Goal: Information Seeking & Learning: Learn about a topic

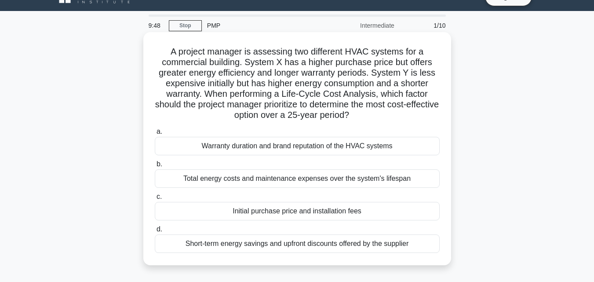
scroll to position [18, 0]
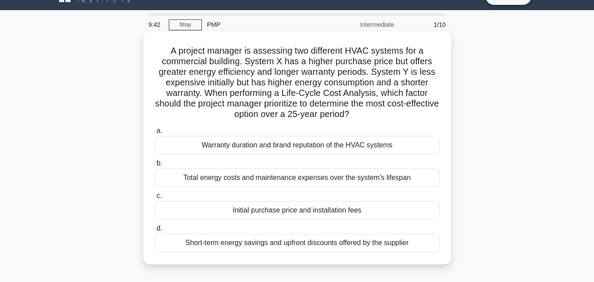
click at [304, 216] on div "Initial purchase price and installation fees" at bounding box center [297, 210] width 285 height 18
click at [155, 199] on input "c. Initial purchase price and installation fees" at bounding box center [155, 196] width 0 height 6
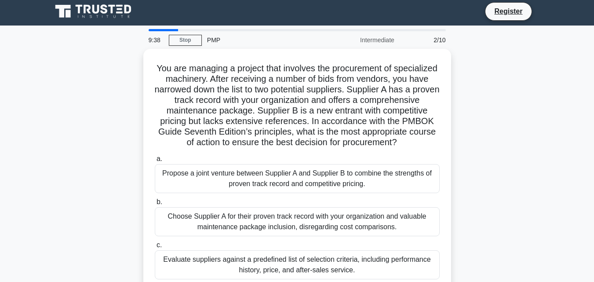
scroll to position [0, 0]
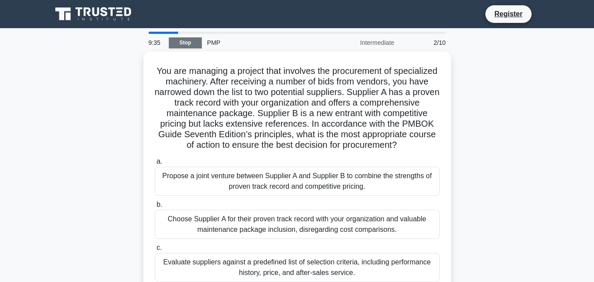
click at [173, 42] on link "Stop" at bounding box center [185, 42] width 33 height 11
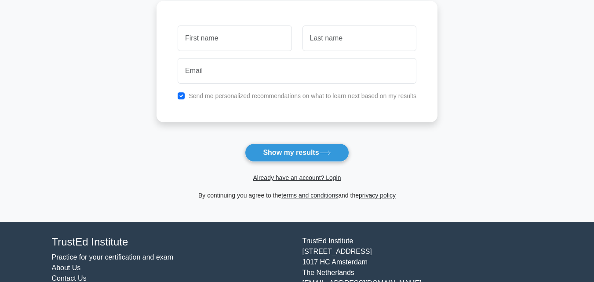
scroll to position [156, 0]
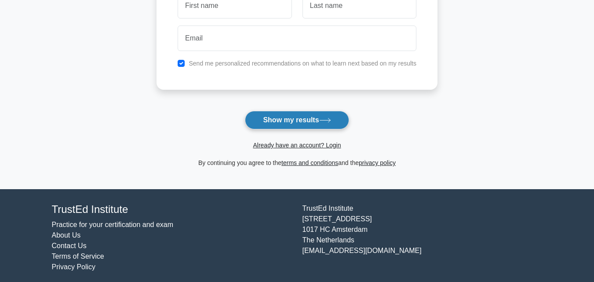
click at [261, 124] on button "Show my results" at bounding box center [297, 120] width 104 height 18
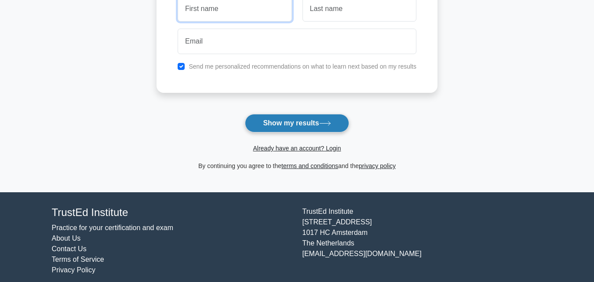
scroll to position [149, 0]
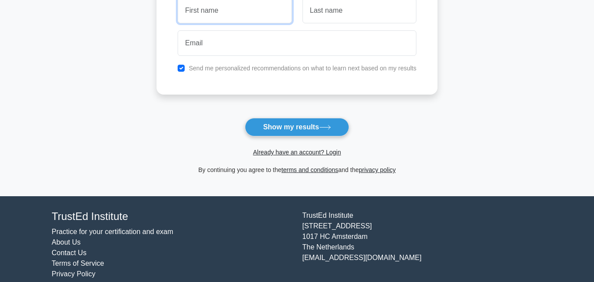
click at [215, 15] on input "text" at bounding box center [235, 11] width 114 height 26
